Goal: Task Accomplishment & Management: Use online tool/utility

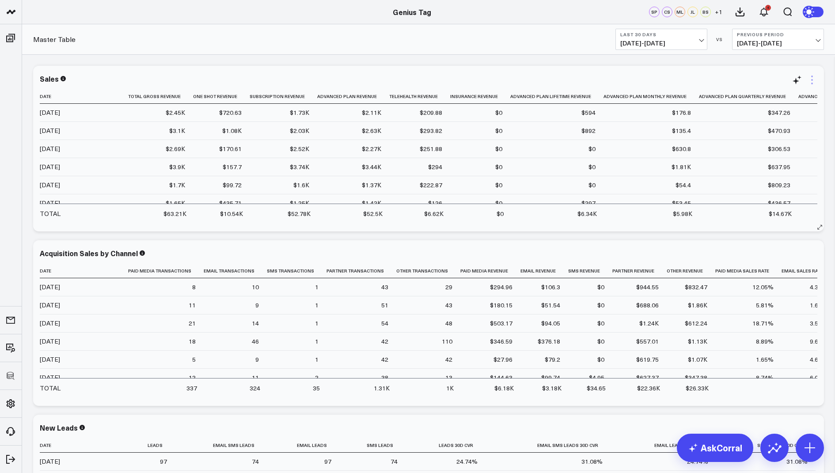
click at [814, 76] on icon at bounding box center [812, 80] width 11 height 11
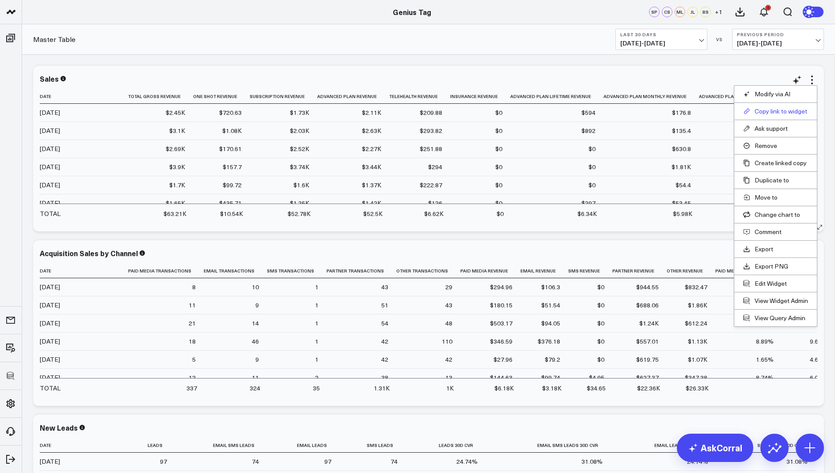
click at [752, 109] on button "Copy link to widget" at bounding box center [775, 111] width 65 height 8
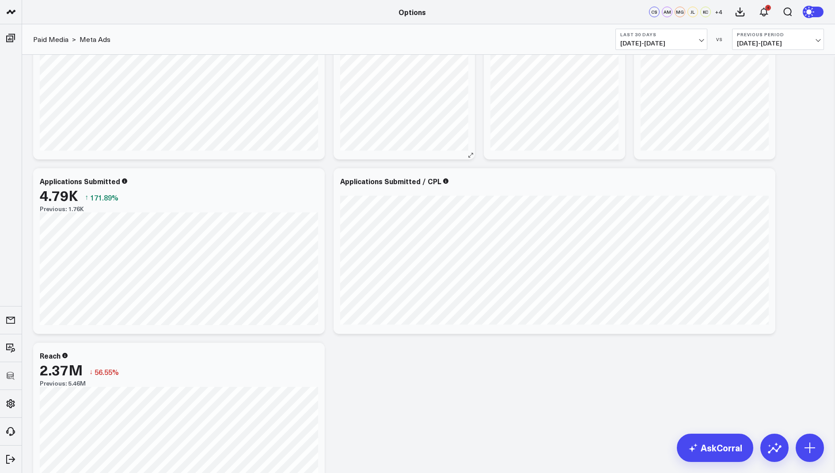
scroll to position [150, 0]
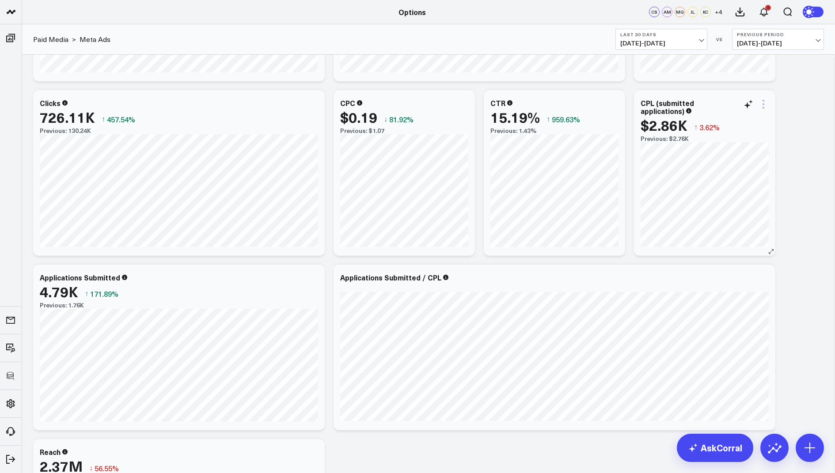
click at [764, 100] on icon at bounding box center [763, 104] width 11 height 11
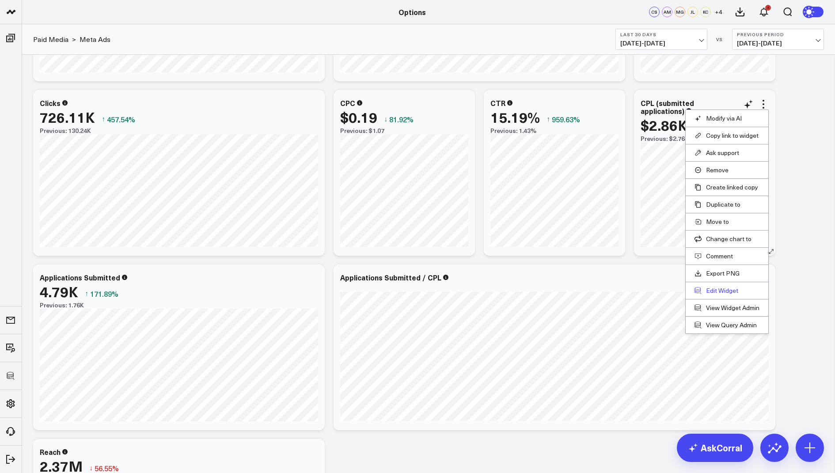
click at [721, 287] on button "Edit Widget" at bounding box center [727, 291] width 65 height 8
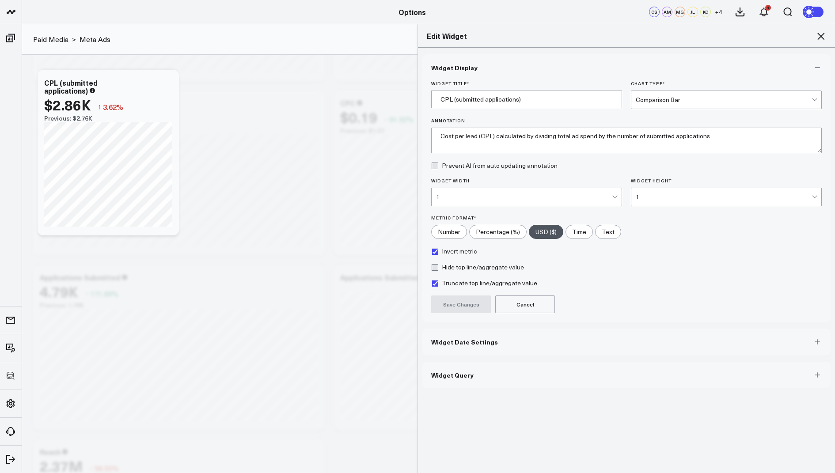
click at [451, 374] on span "Widget Query" at bounding box center [452, 375] width 42 height 7
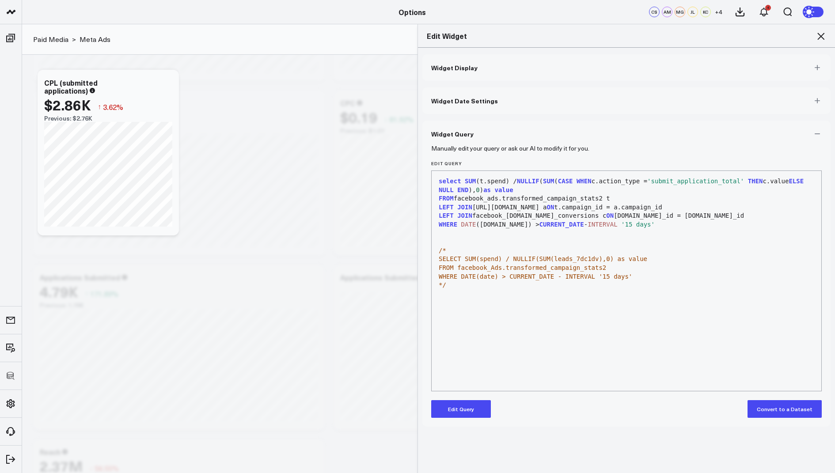
click at [823, 33] on icon at bounding box center [821, 36] width 11 height 11
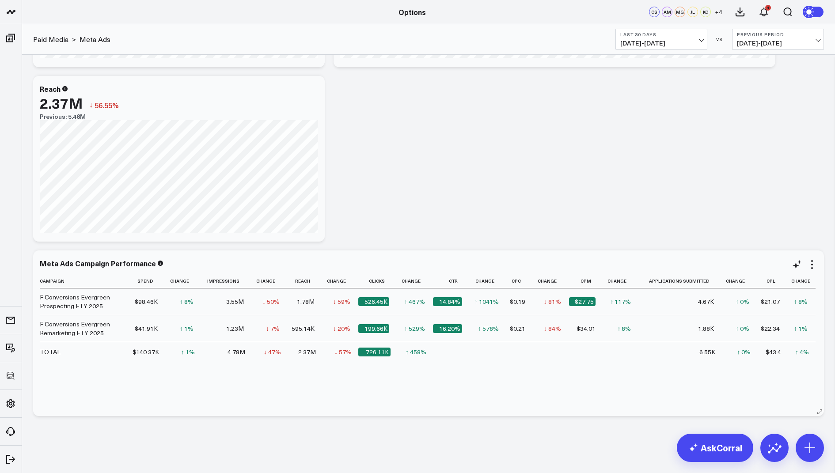
scroll to position [513, 0]
click at [813, 260] on icon at bounding box center [812, 265] width 11 height 11
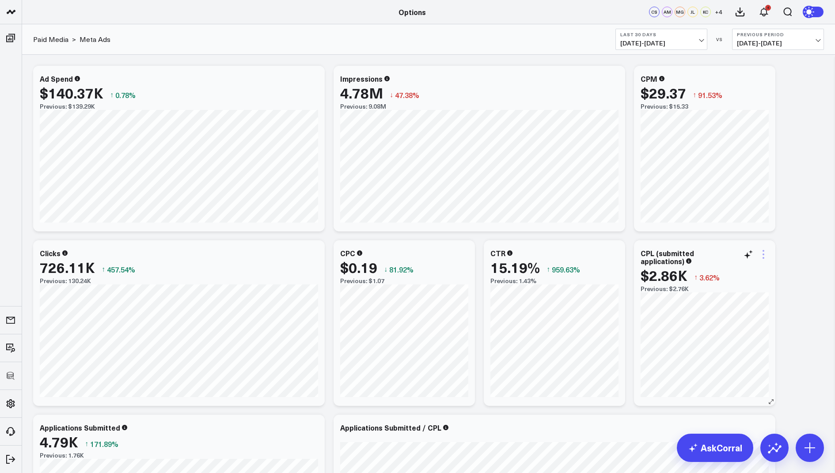
click at [762, 251] on icon at bounding box center [763, 254] width 11 height 11
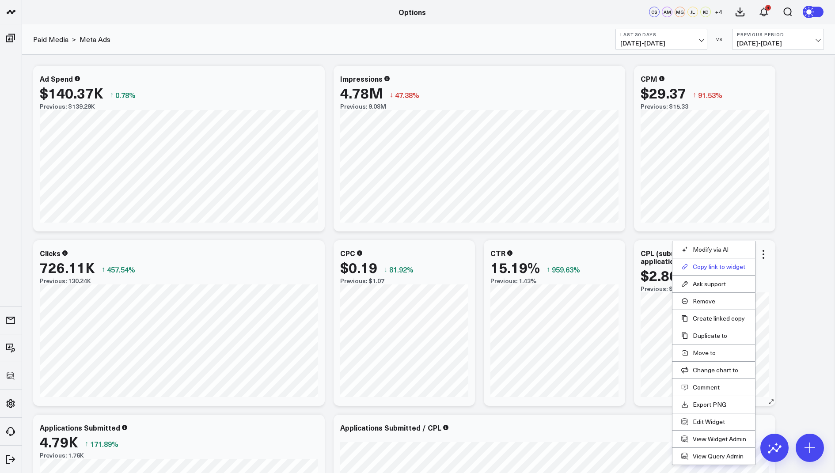
click at [725, 263] on button "Copy link to widget" at bounding box center [713, 267] width 65 height 8
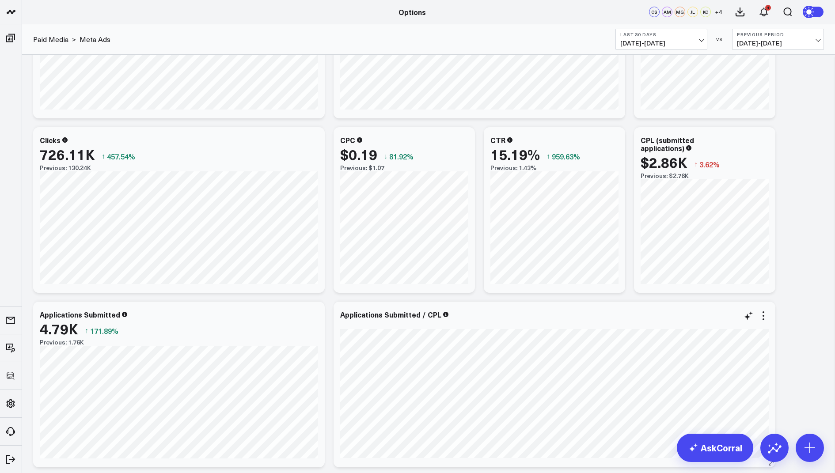
scroll to position [86, 0]
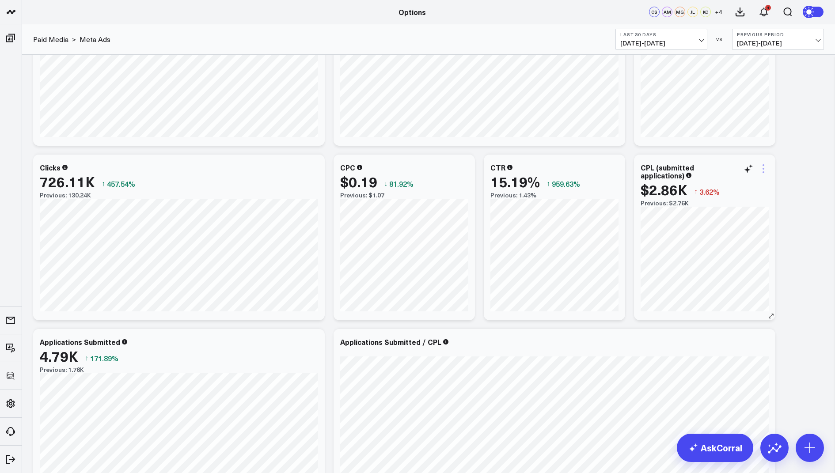
click at [764, 172] on icon at bounding box center [763, 168] width 11 height 11
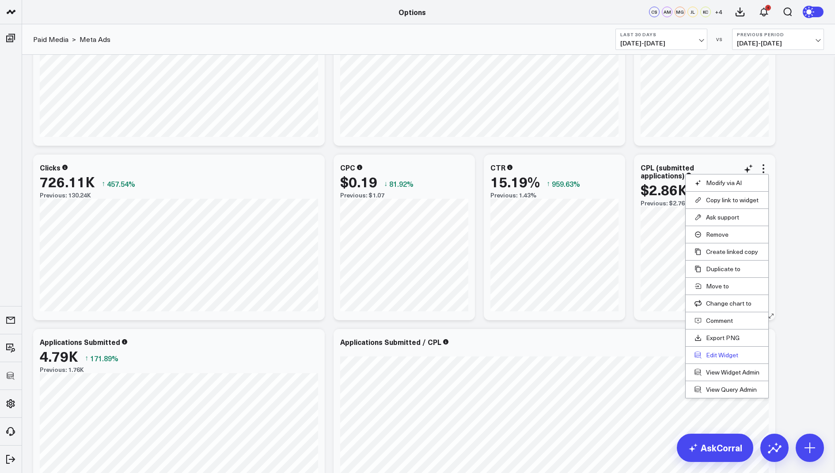
click at [722, 355] on button "Edit Widget" at bounding box center [727, 355] width 65 height 8
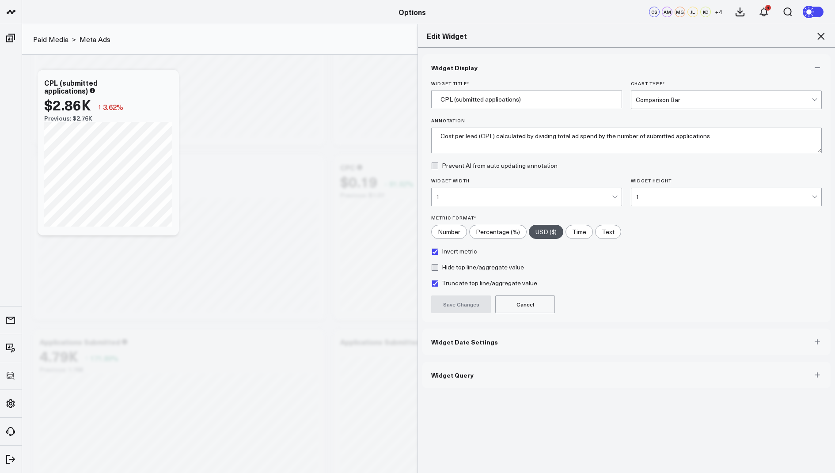
click at [509, 378] on button "Widget Query" at bounding box center [626, 375] width 408 height 27
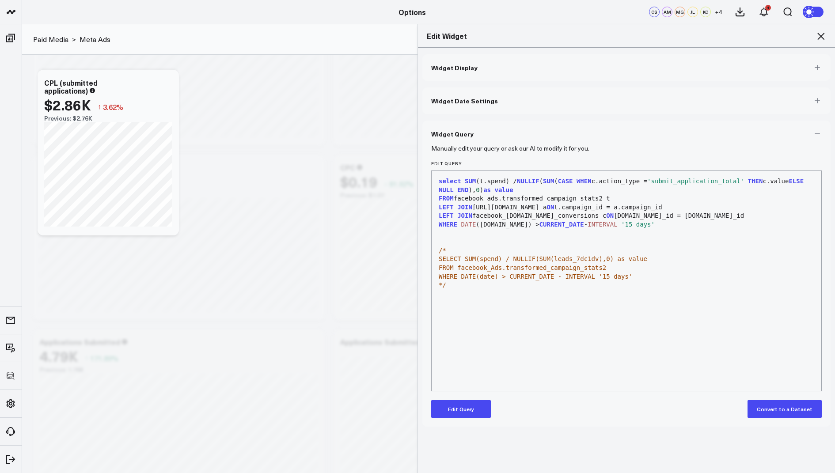
click at [821, 34] on icon at bounding box center [821, 36] width 11 height 11
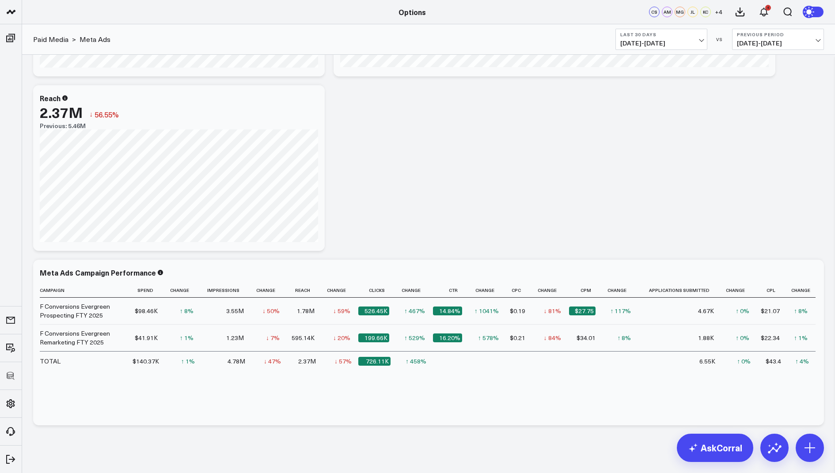
scroll to position [513, 0]
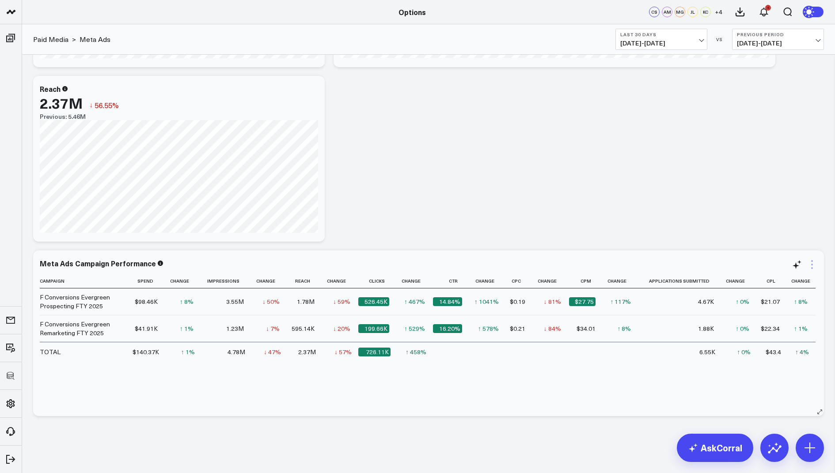
click at [811, 261] on icon at bounding box center [812, 261] width 2 height 2
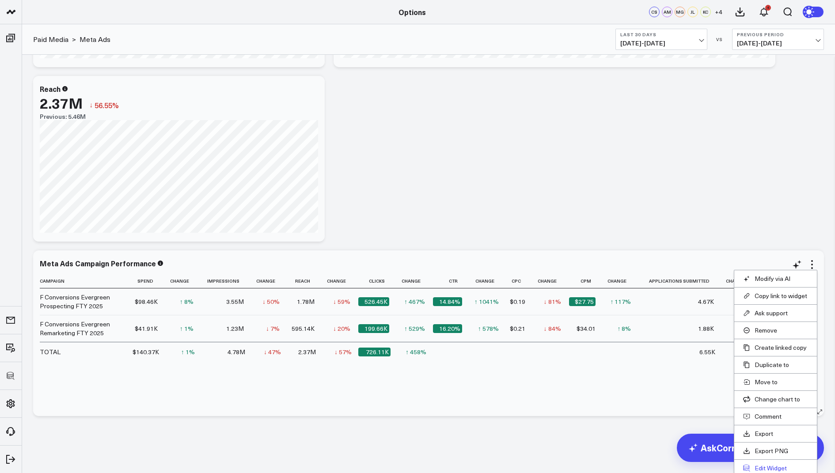
click at [763, 464] on button "Edit Widget" at bounding box center [775, 468] width 65 height 8
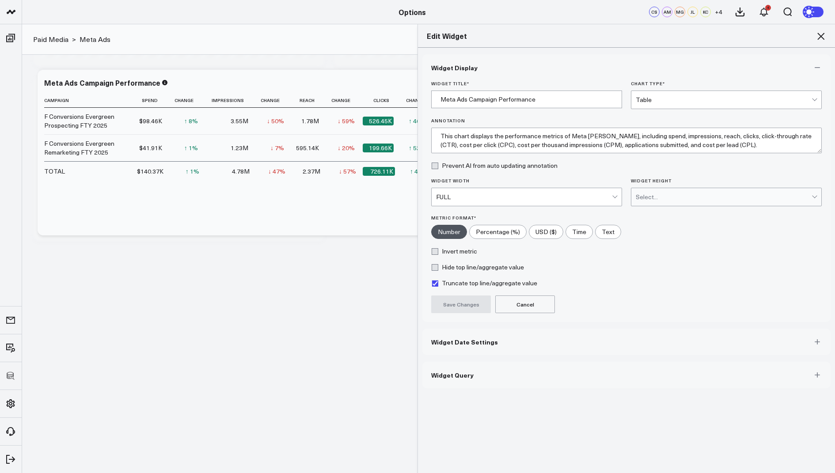
click at [460, 378] on button "Widget Query" at bounding box center [626, 375] width 408 height 27
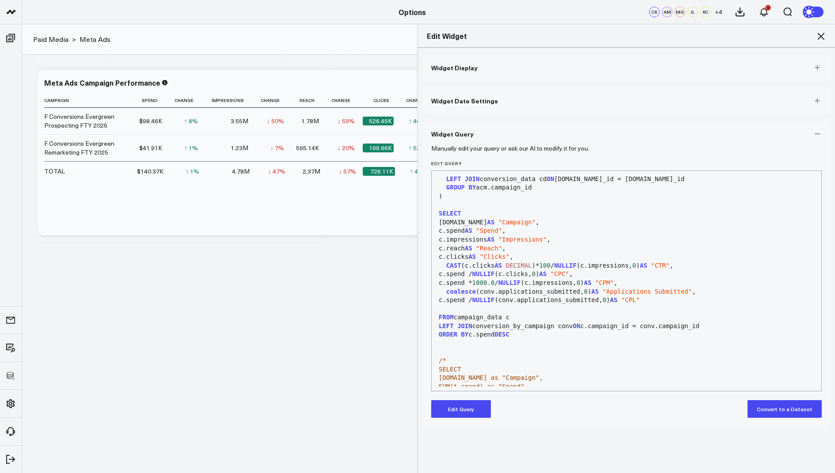
scroll to position [306, 0]
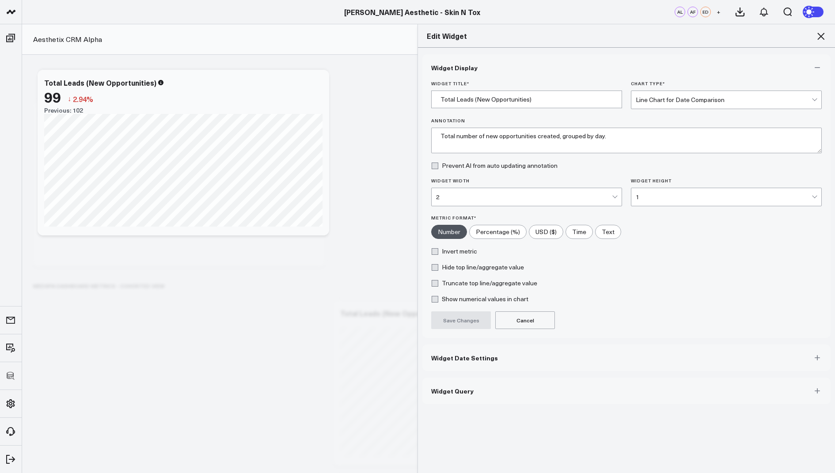
click at [819, 37] on icon at bounding box center [821, 36] width 11 height 11
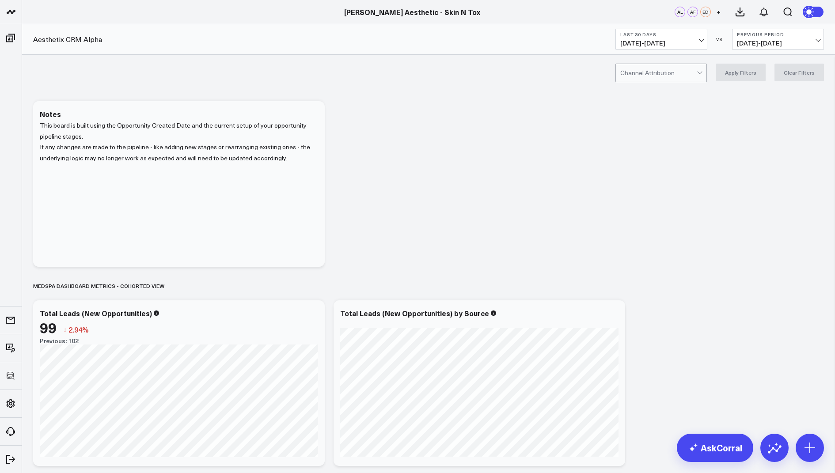
scroll to position [2093, 0]
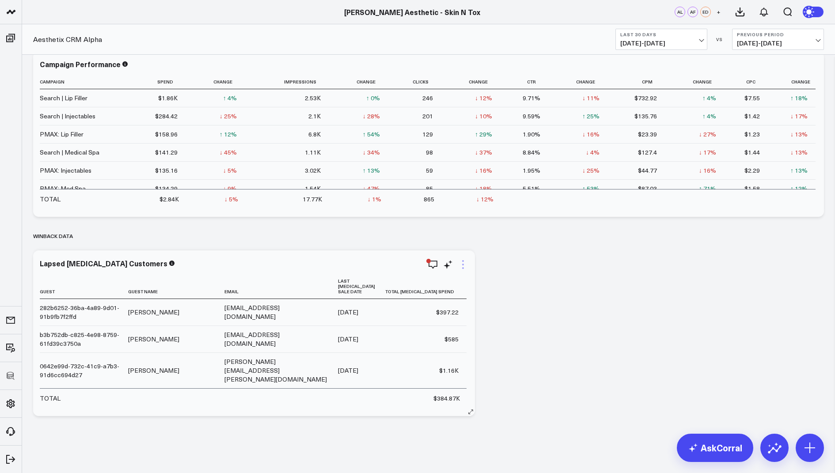
click at [459, 265] on icon at bounding box center [463, 264] width 11 height 11
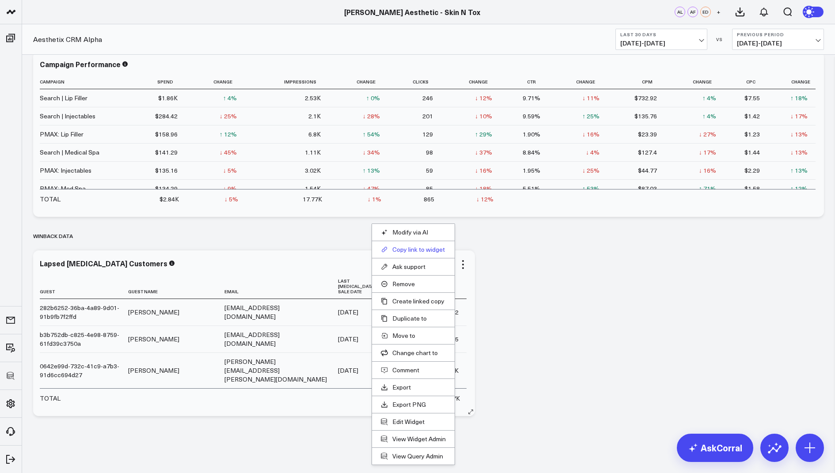
click at [404, 250] on button "Copy link to widget" at bounding box center [413, 250] width 65 height 8
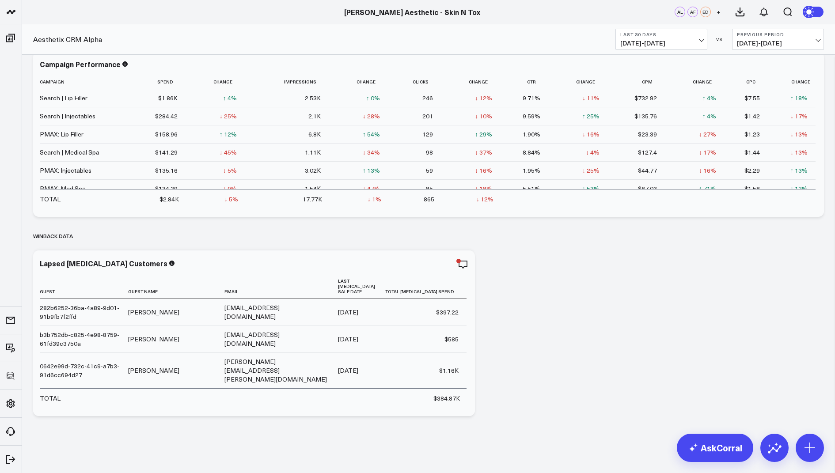
scroll to position [2045, 0]
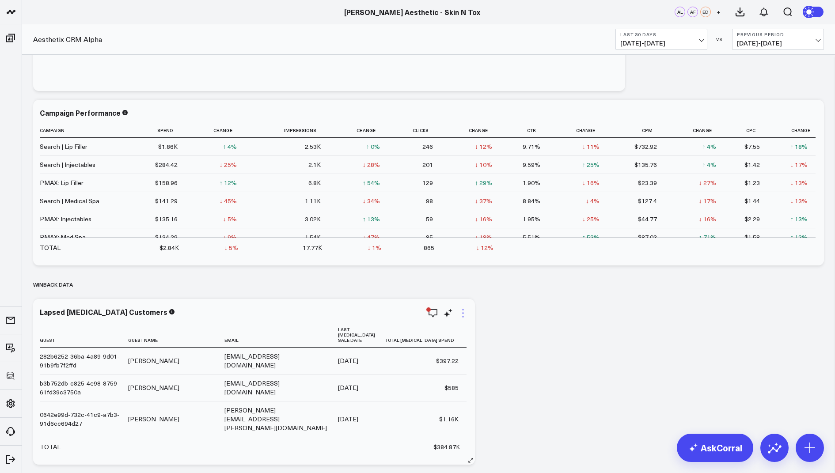
click at [463, 316] on icon at bounding box center [463, 317] width 2 height 2
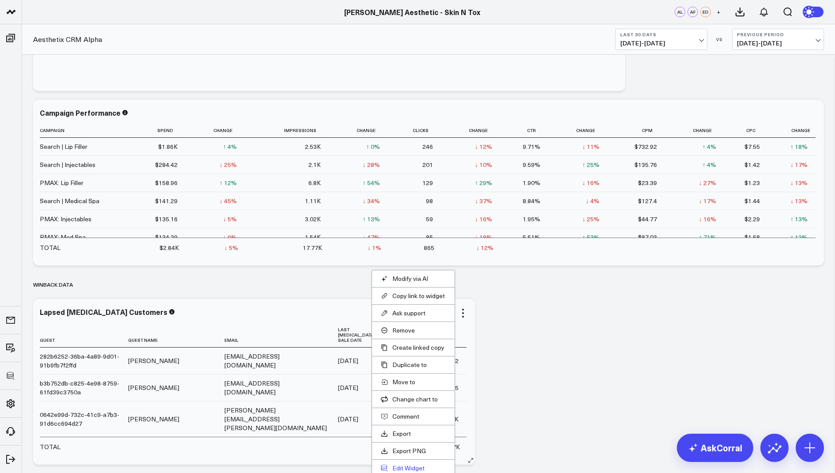
click at [403, 454] on button "Edit Widget" at bounding box center [413, 468] width 65 height 8
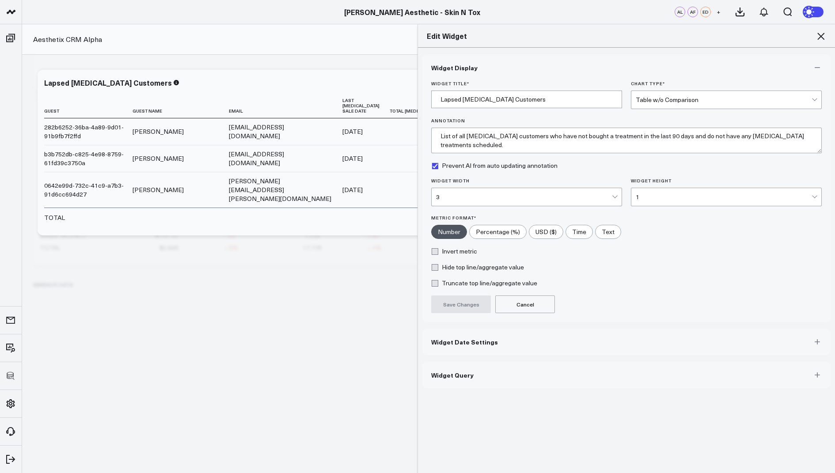
click at [459, 372] on span "Widget Query" at bounding box center [452, 375] width 42 height 7
